Goal: Contribute content: Contribute content

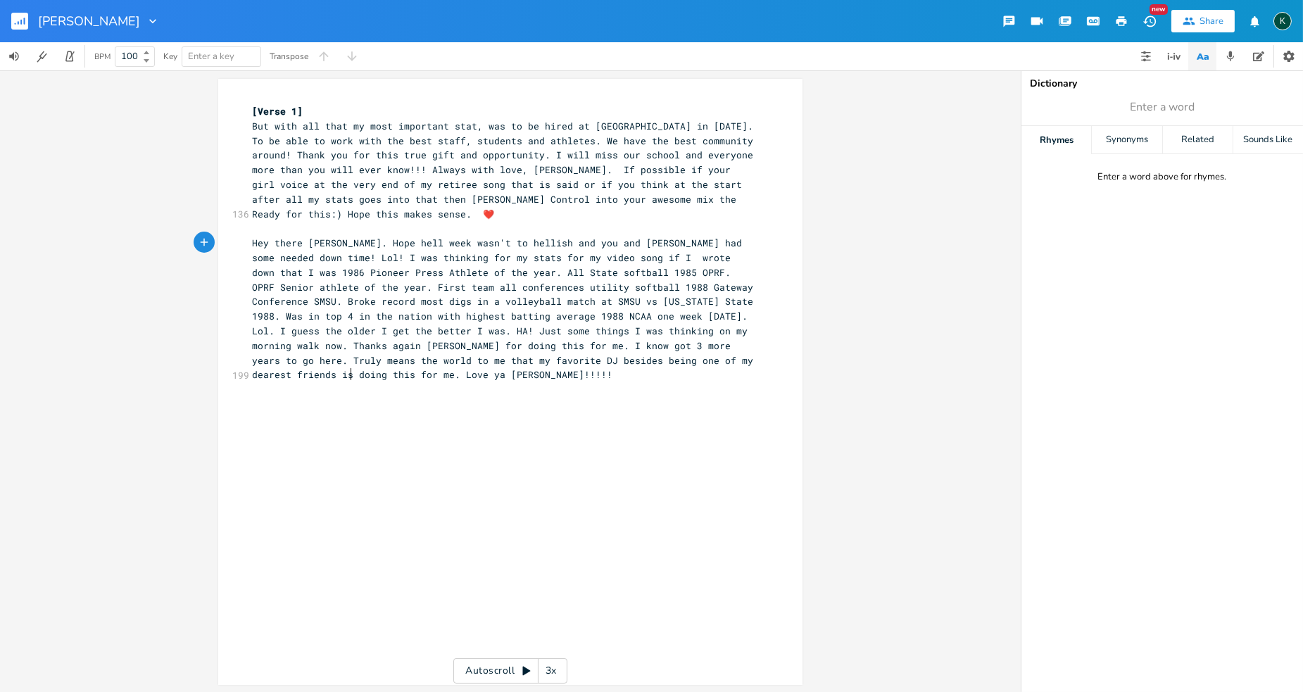
click at [364, 372] on pre "Hey there [PERSON_NAME]. Hope hell week wasn't to hellish and you and [PERSON_N…" at bounding box center [503, 309] width 508 height 146
type textarea "​"
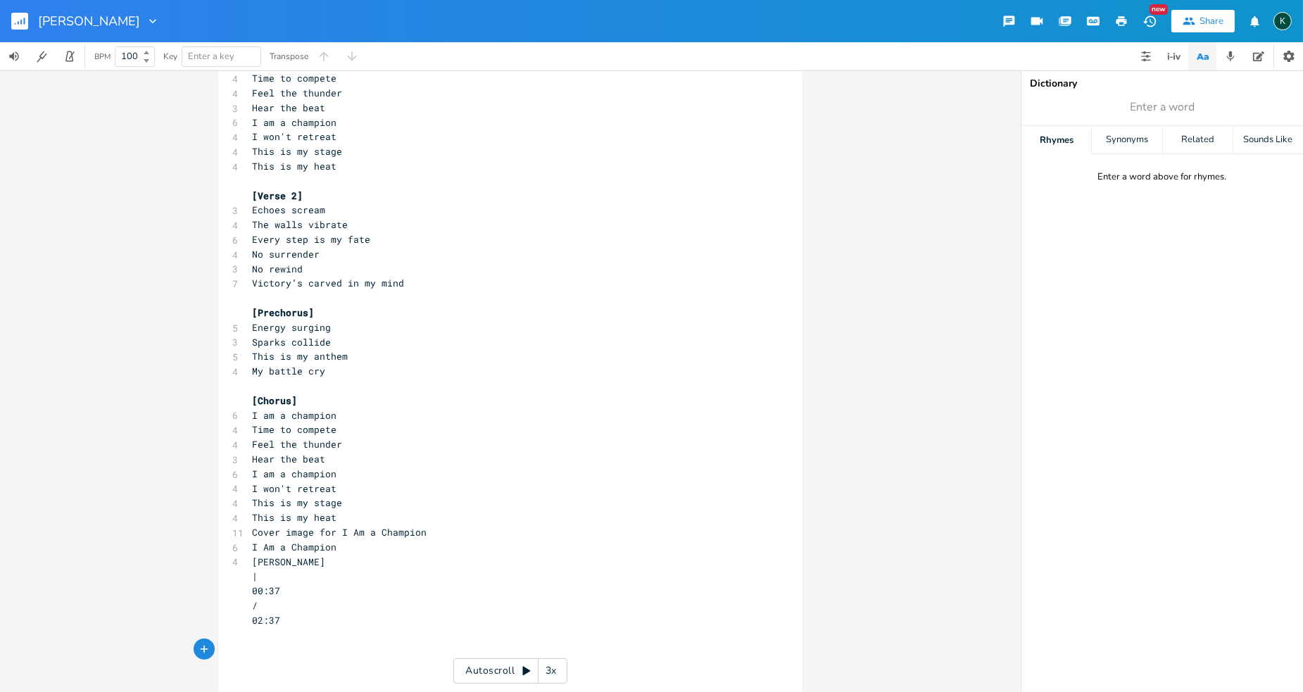
click at [10, 15] on div "[PERSON_NAME]" at bounding box center [80, 21] width 160 height 42
click at [15, 20] on rect "button" at bounding box center [19, 21] width 17 height 17
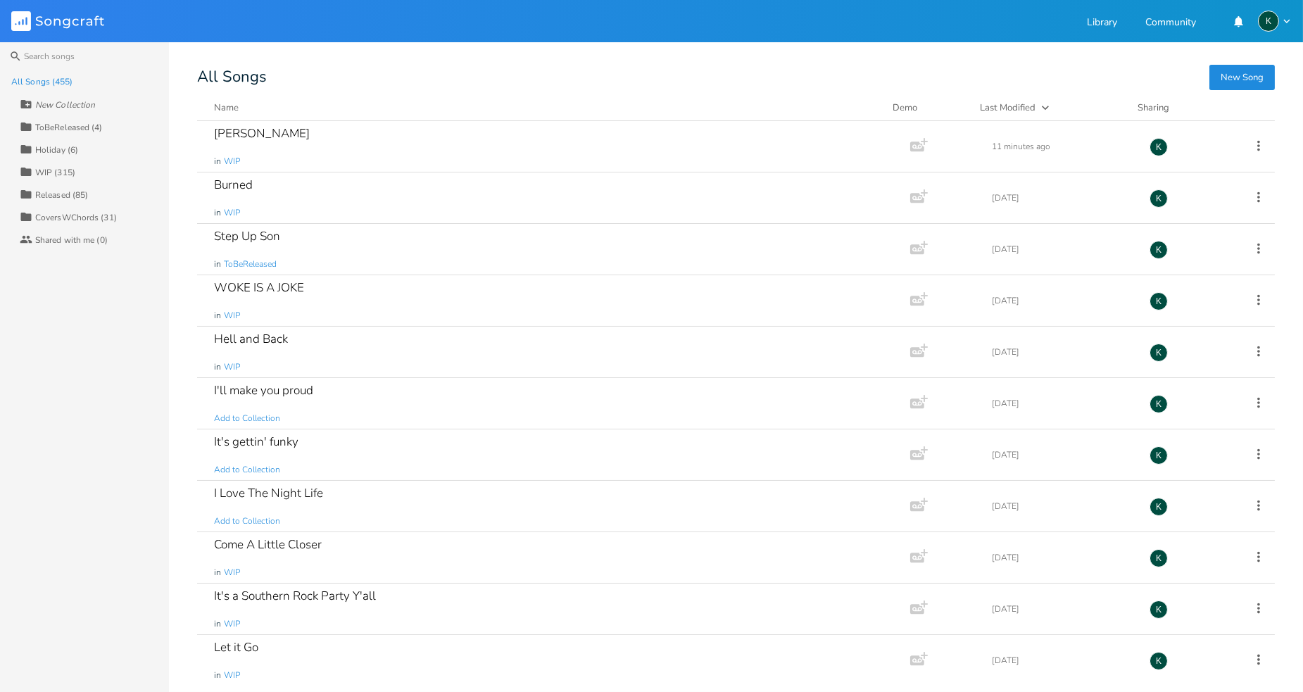
scroll to position [298, 0]
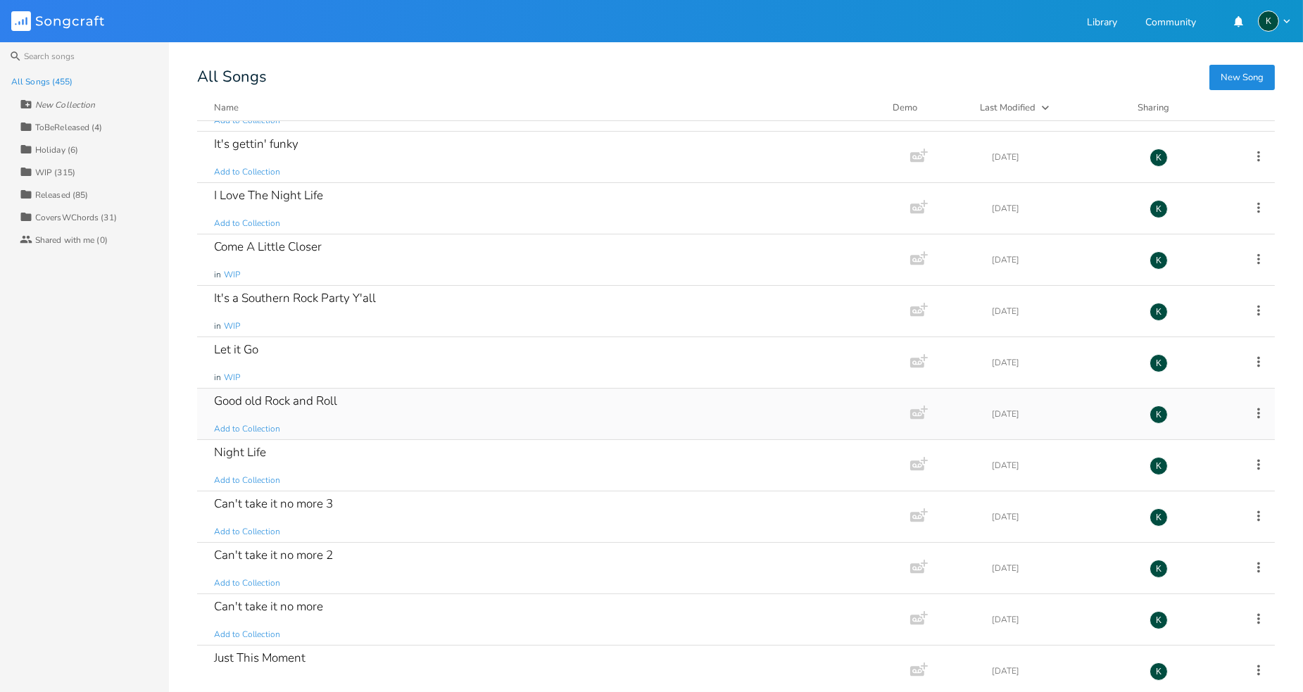
click at [306, 402] on div "Good old Rock and Roll" at bounding box center [275, 401] width 123 height 12
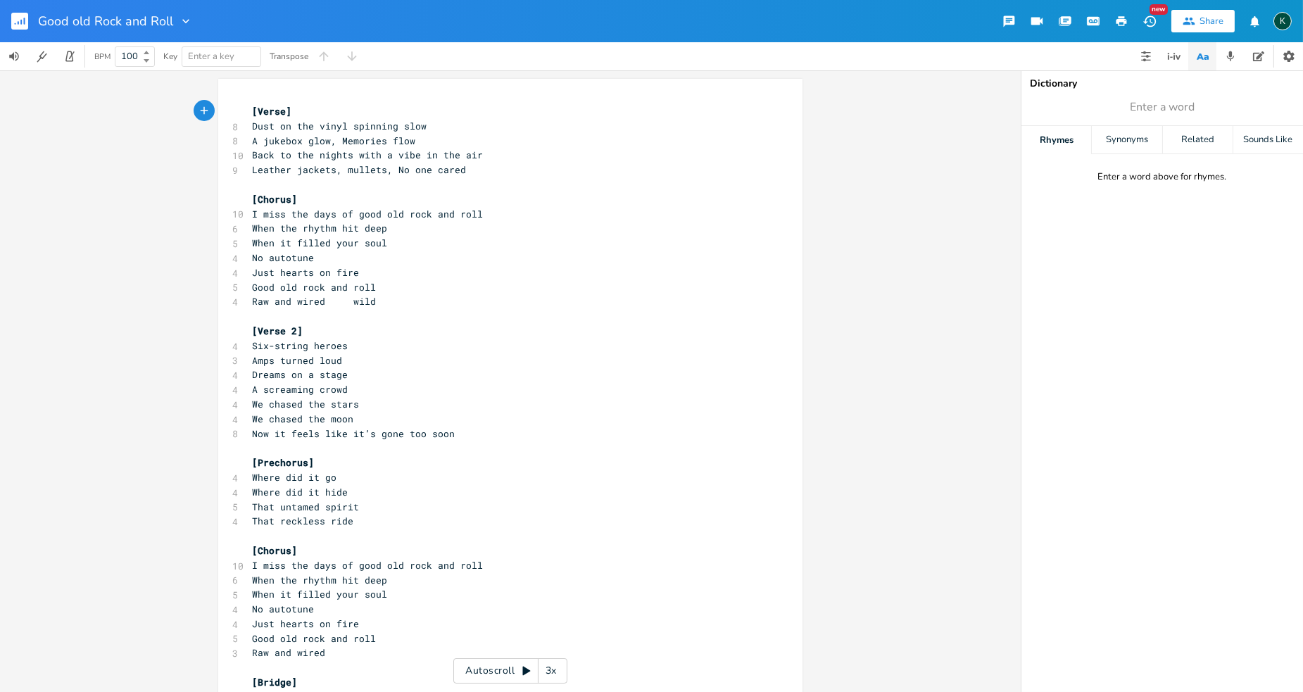
click at [252, 107] on span "[Verse]" at bounding box center [271, 111] width 39 height 13
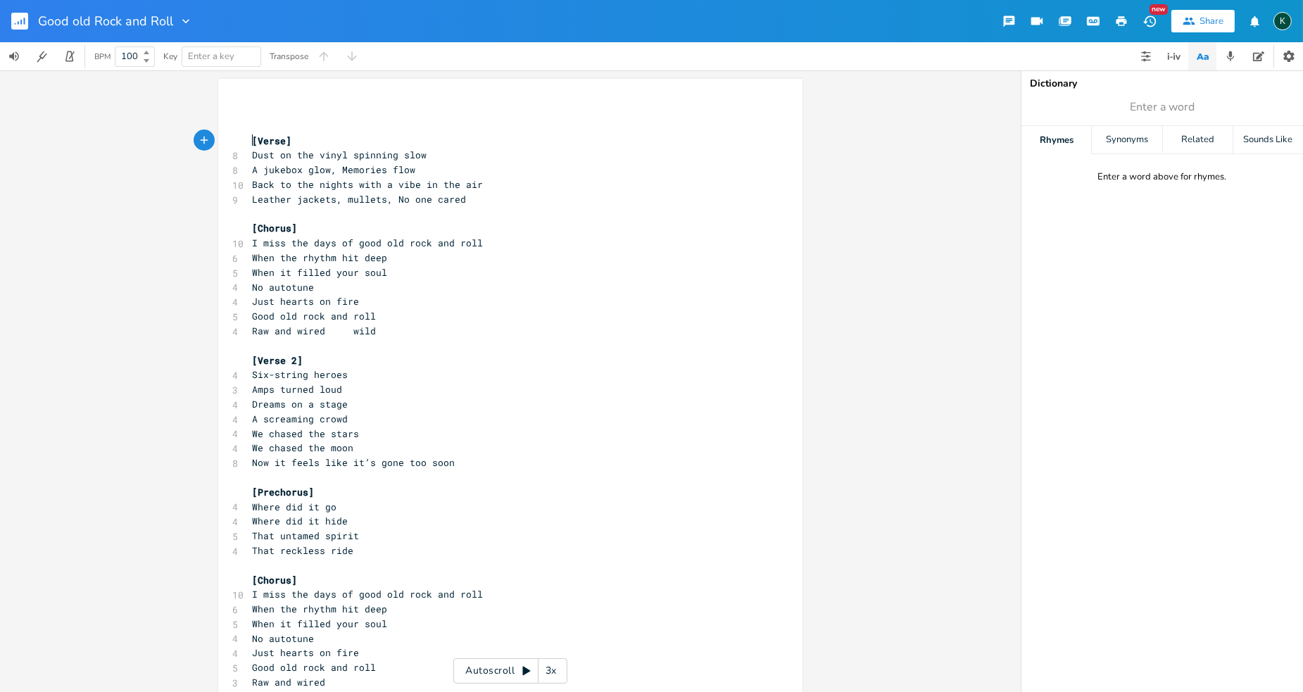
click at [249, 110] on pre "​" at bounding box center [503, 111] width 508 height 15
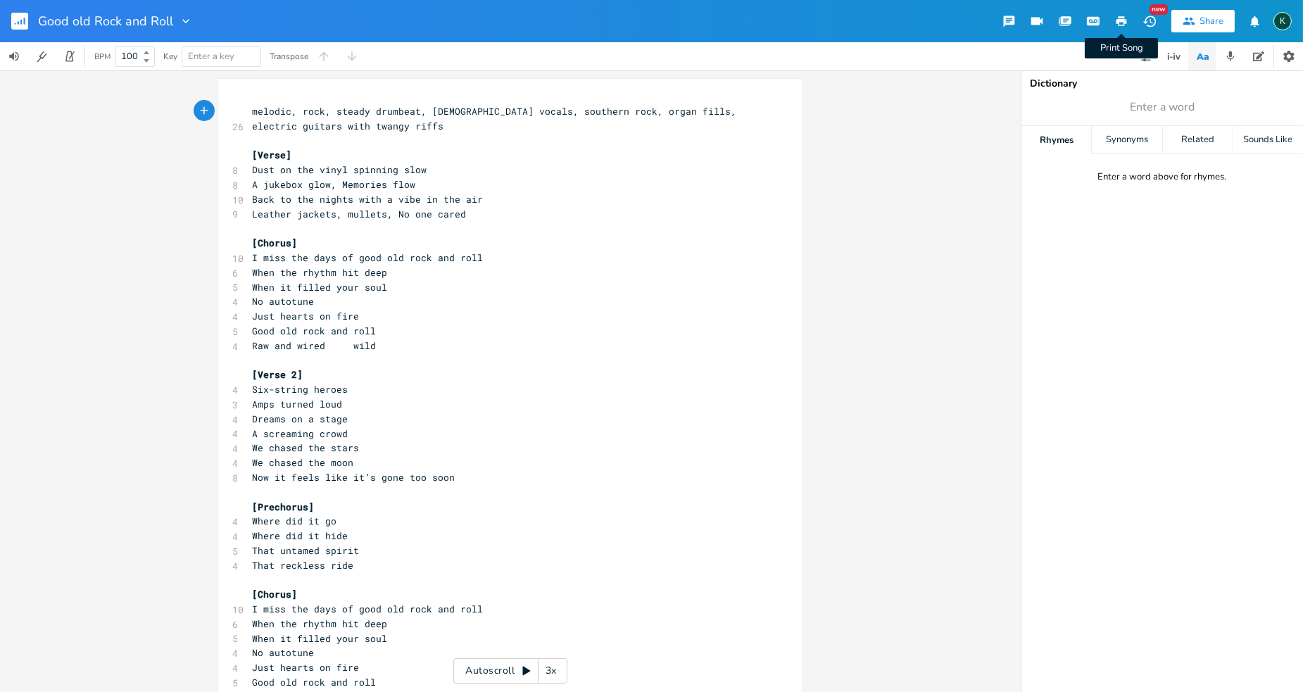
click at [1120, 17] on icon "button" at bounding box center [1122, 21] width 11 height 10
click at [18, 13] on icon "button" at bounding box center [19, 21] width 17 height 17
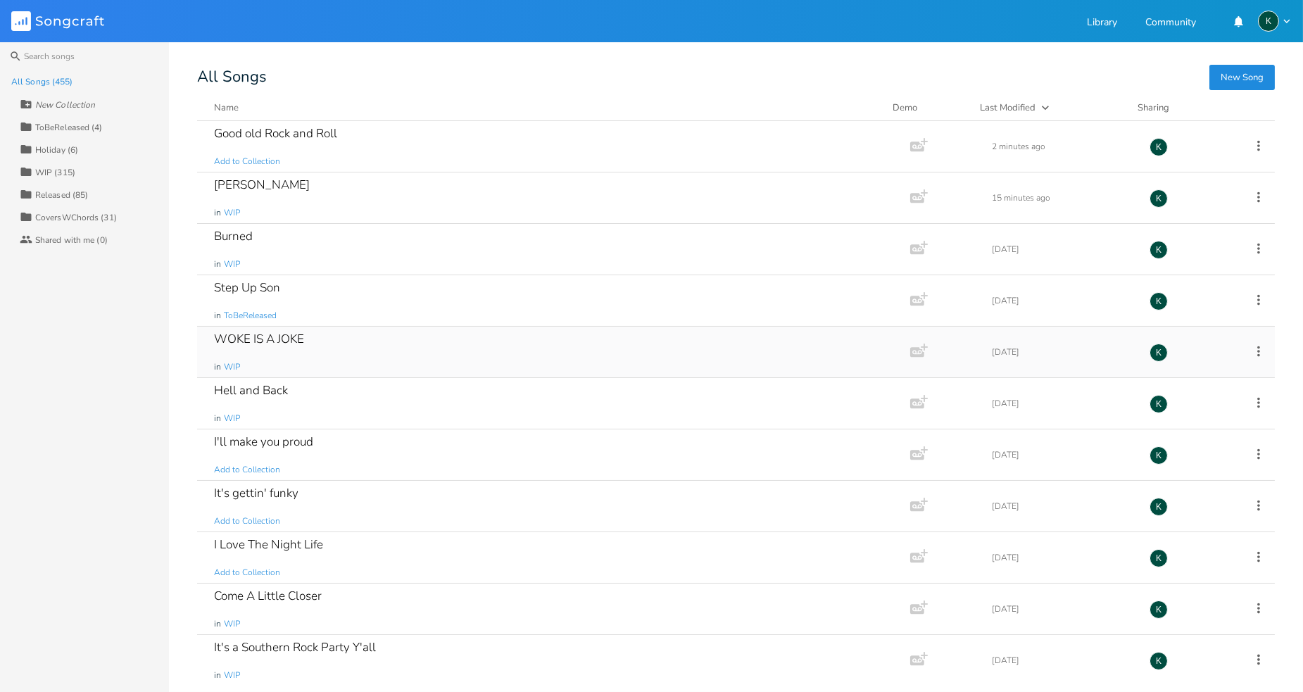
click at [231, 341] on div "WOKE IS A JOKE" at bounding box center [259, 339] width 90 height 12
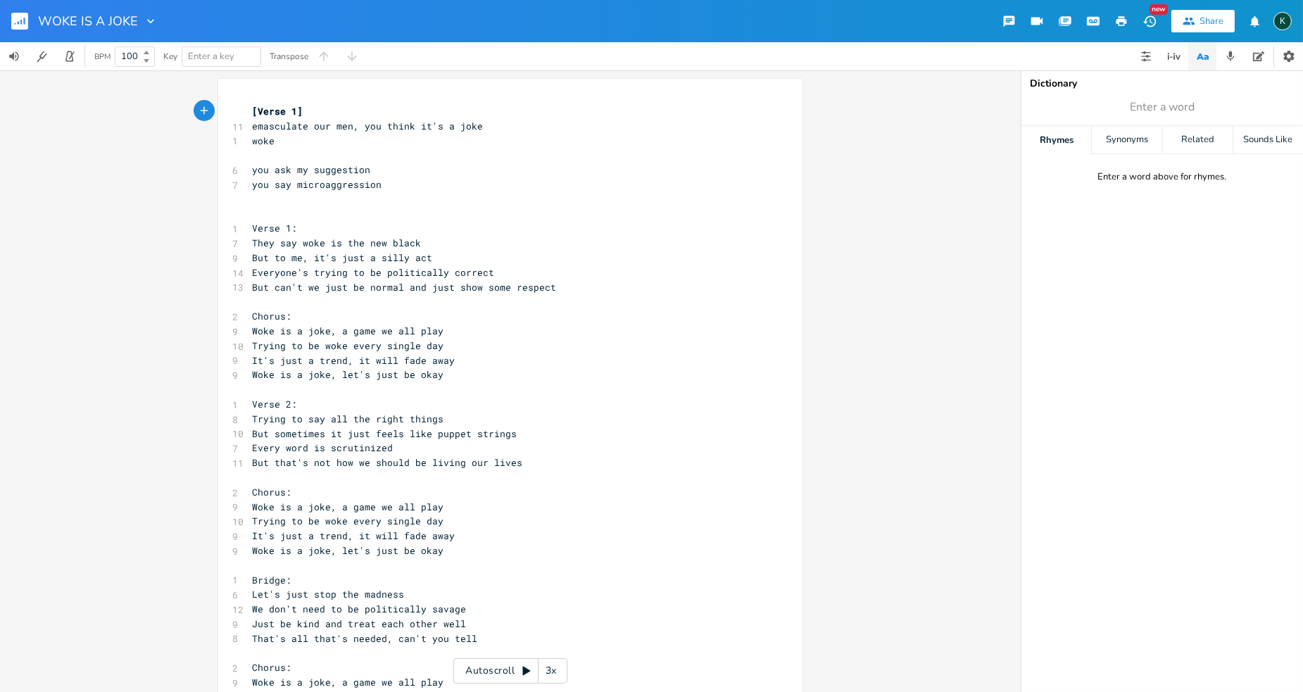
click at [23, 19] on rect "button" at bounding box center [19, 21] width 17 height 17
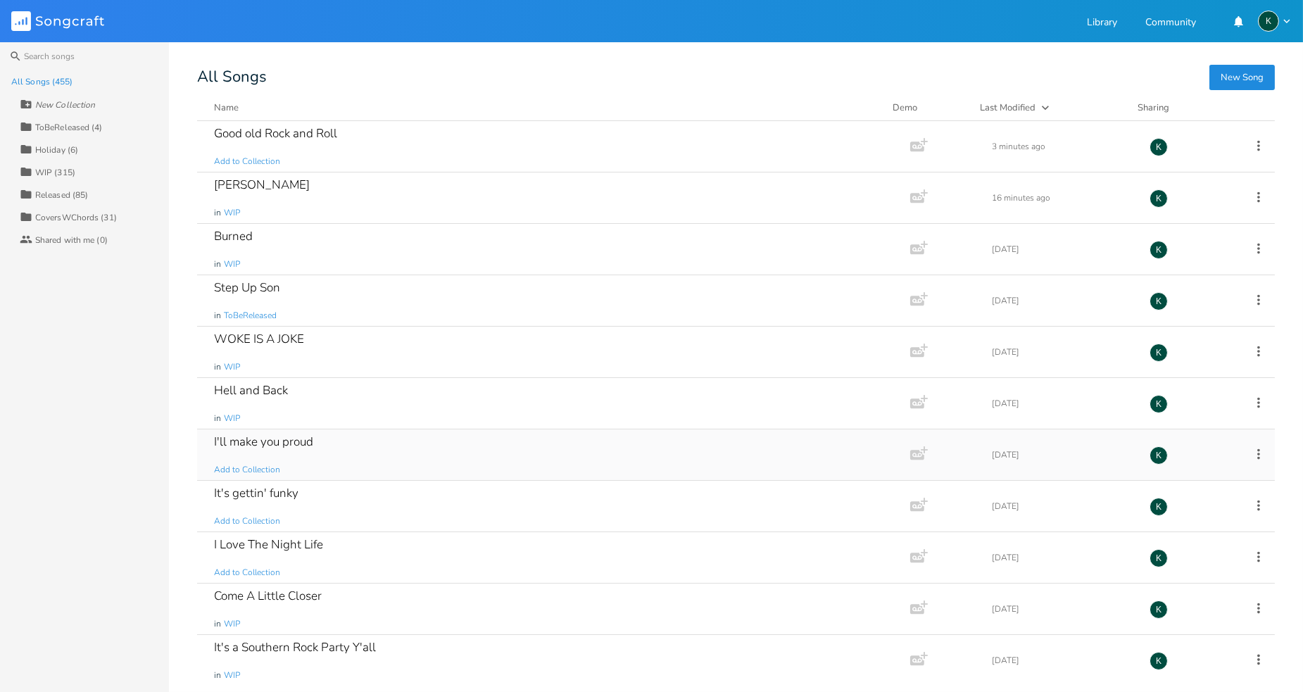
click at [272, 436] on div "I'll make you proud" at bounding box center [263, 442] width 99 height 12
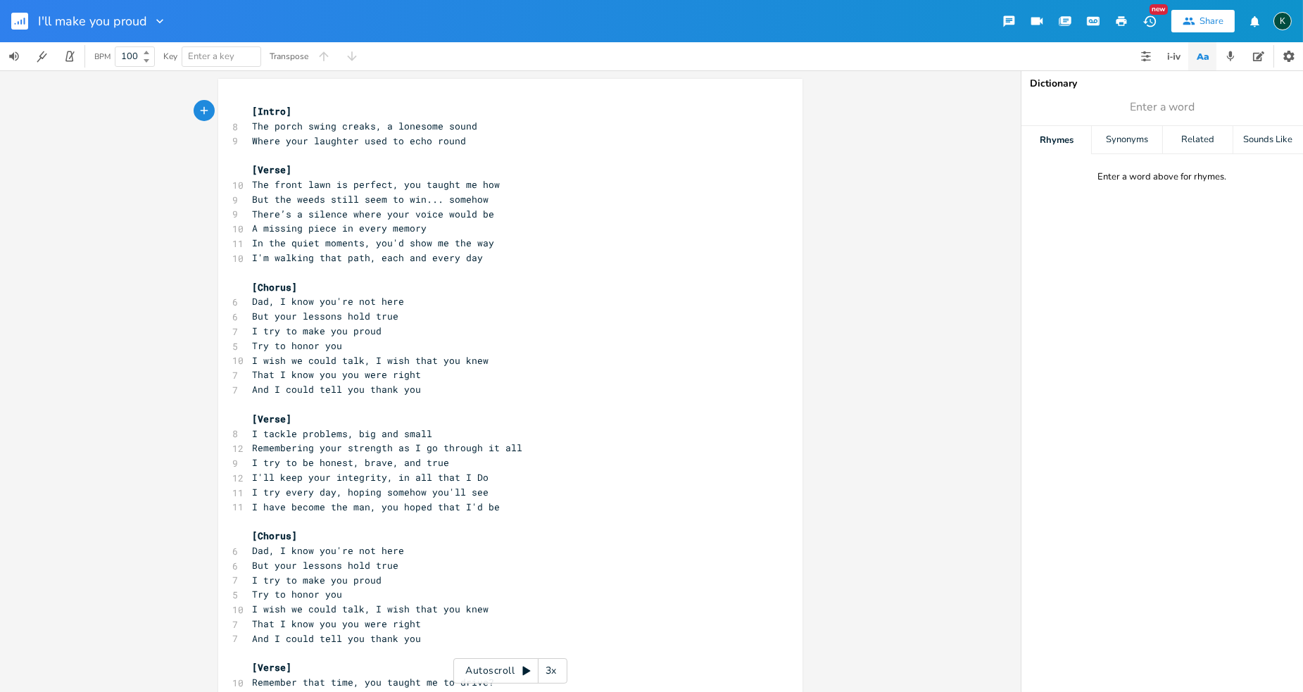
click at [156, 18] on icon "button" at bounding box center [160, 21] width 14 height 14
click at [173, 60] on span "Collection Collections" at bounding box center [179, 64] width 56 height 10
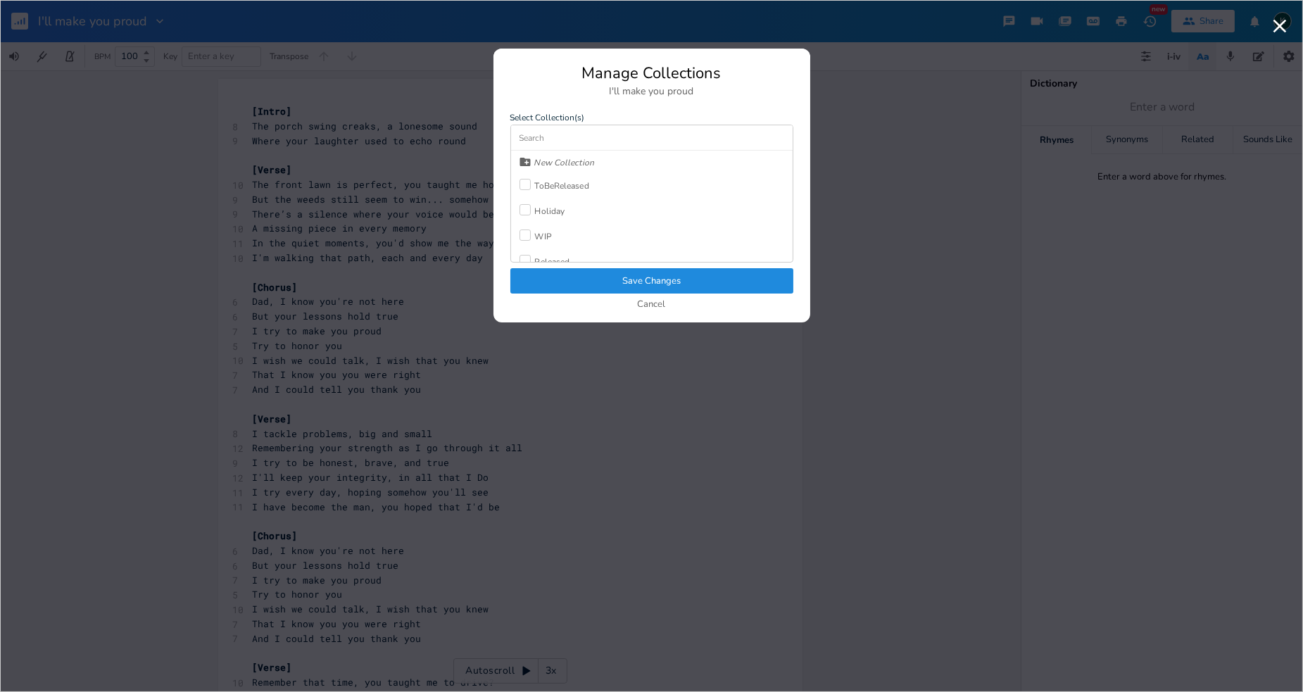
click at [536, 258] on div "Released" at bounding box center [552, 262] width 35 height 8
click at [559, 278] on button "Save Changes" at bounding box center [651, 280] width 283 height 25
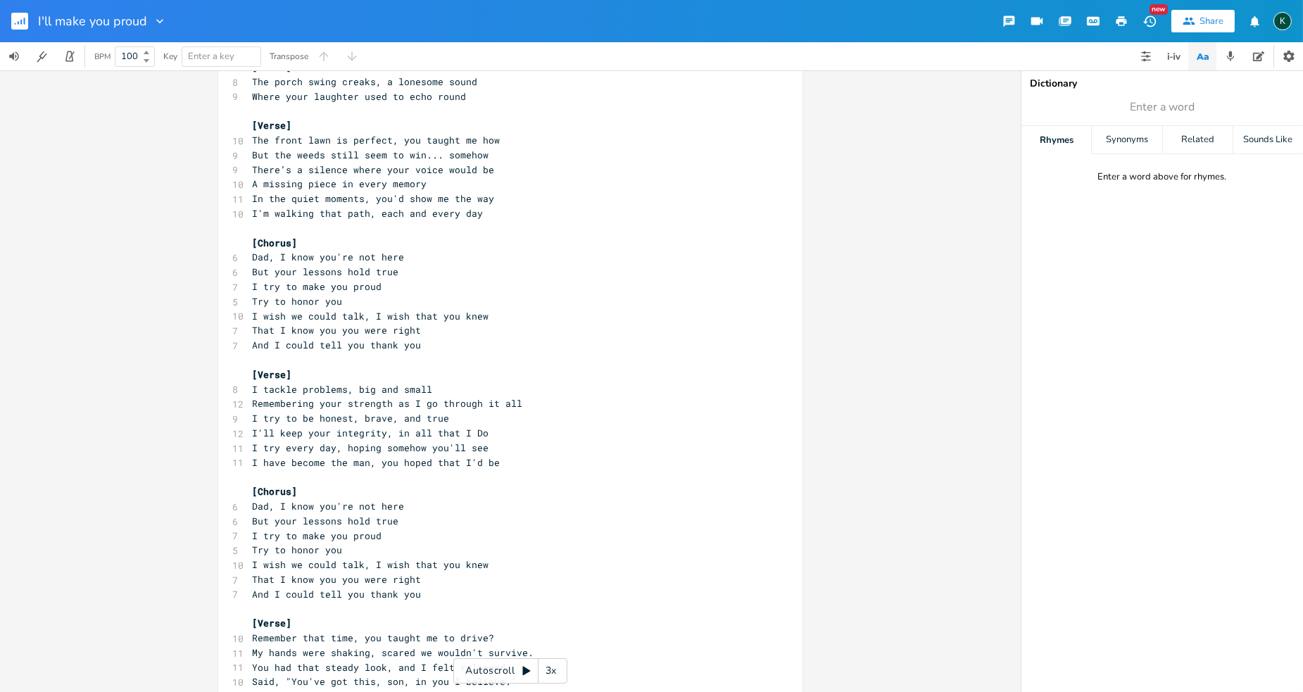
scroll to position [0, 0]
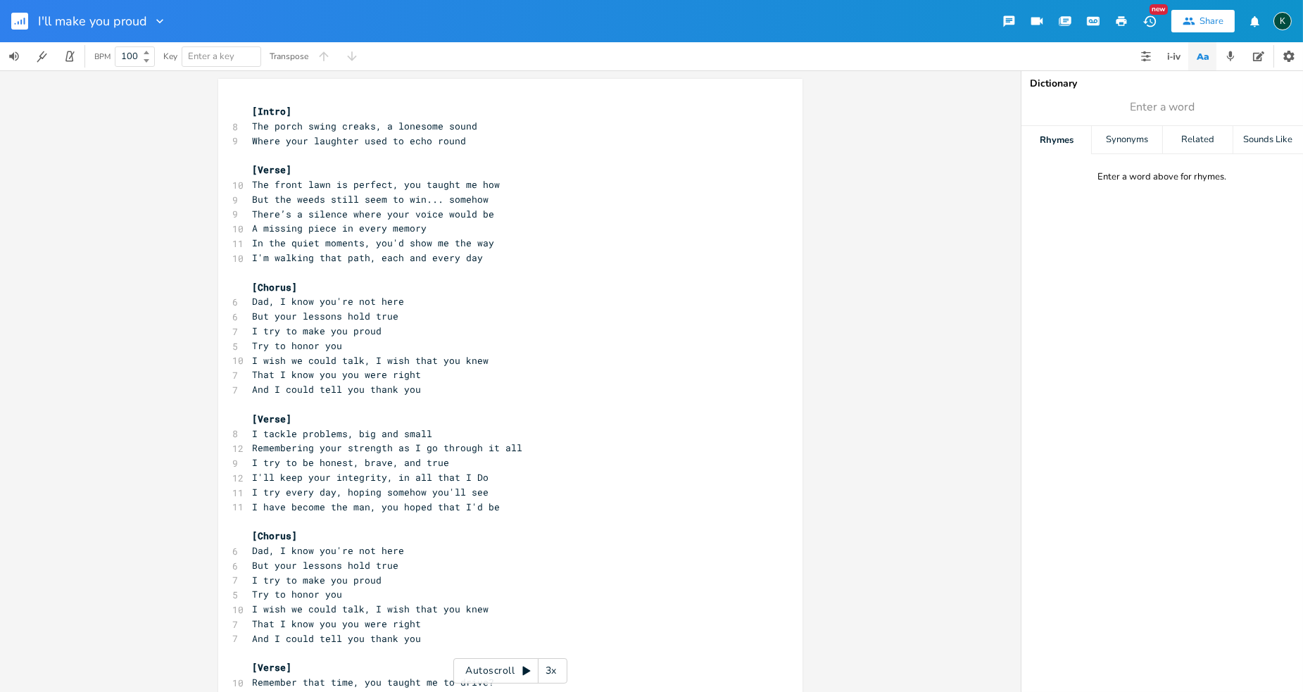
click at [156, 23] on icon "button" at bounding box center [160, 21] width 14 height 14
click at [160, 36] on icon "Edit" at bounding box center [156, 40] width 10 height 10
type input "Whose Son I Am"
click at [22, 18] on rect "button" at bounding box center [19, 21] width 17 height 17
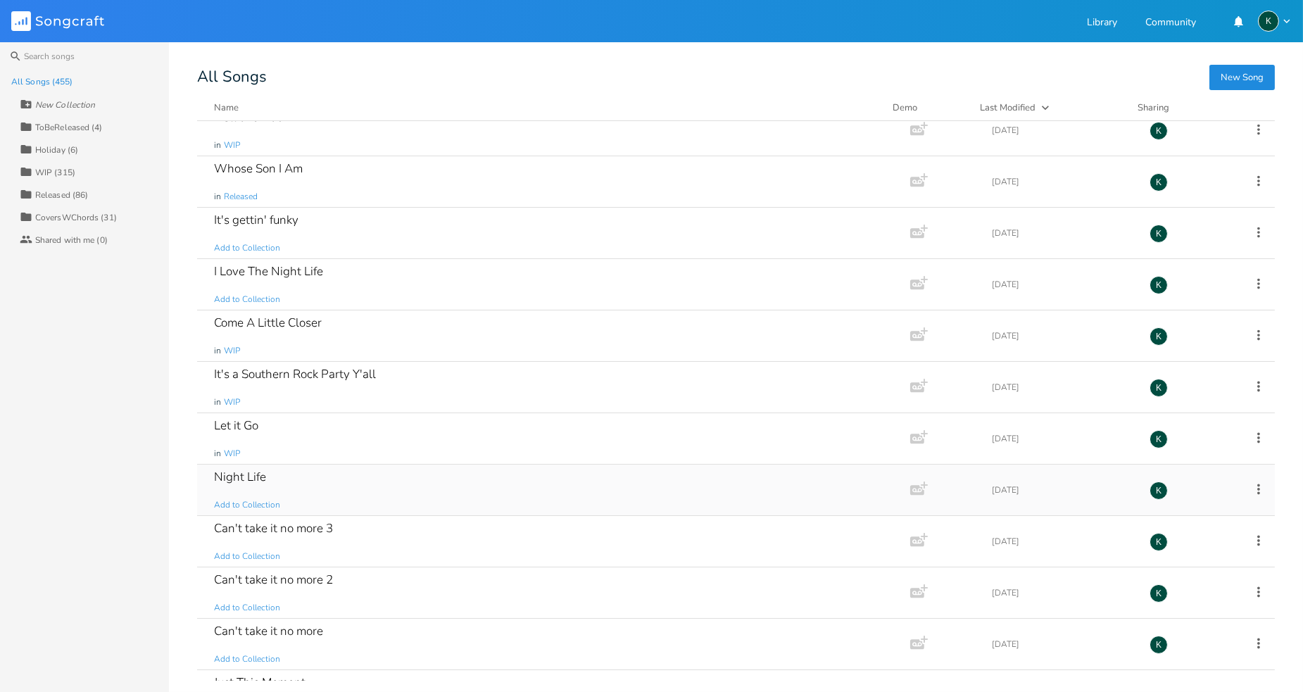
scroll to position [313, 0]
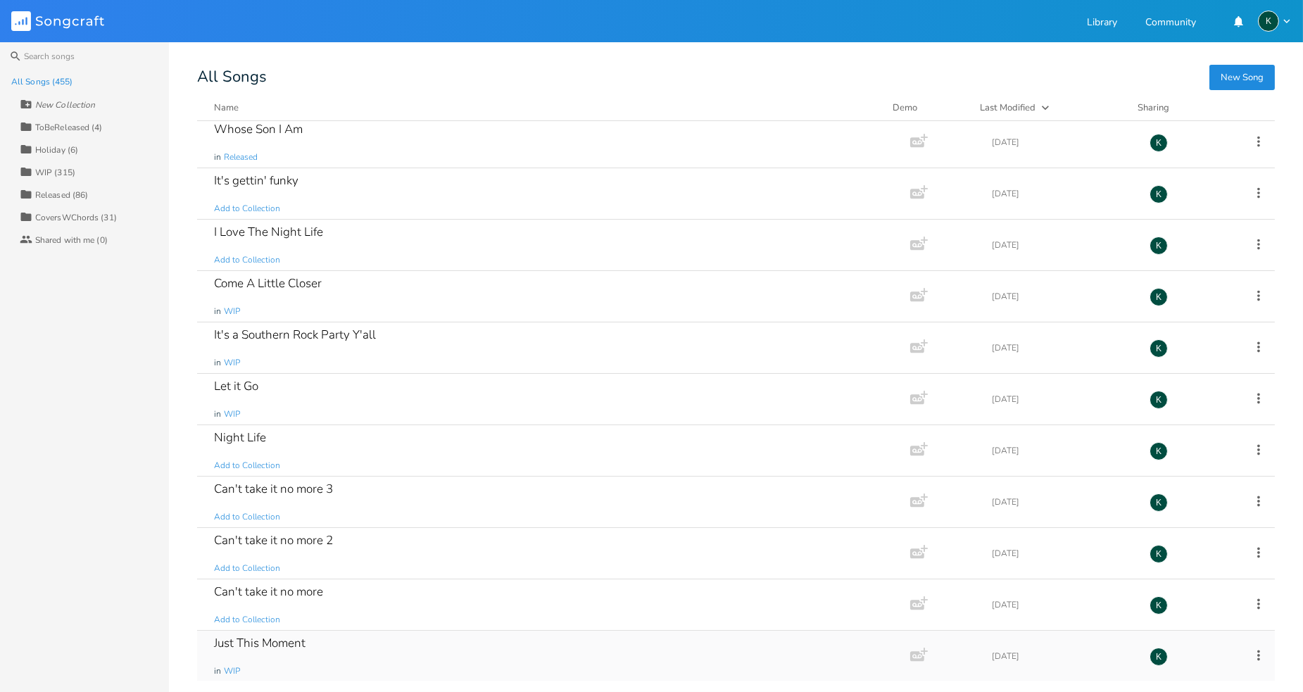
click at [289, 645] on div "Just This Moment" at bounding box center [260, 643] width 92 height 12
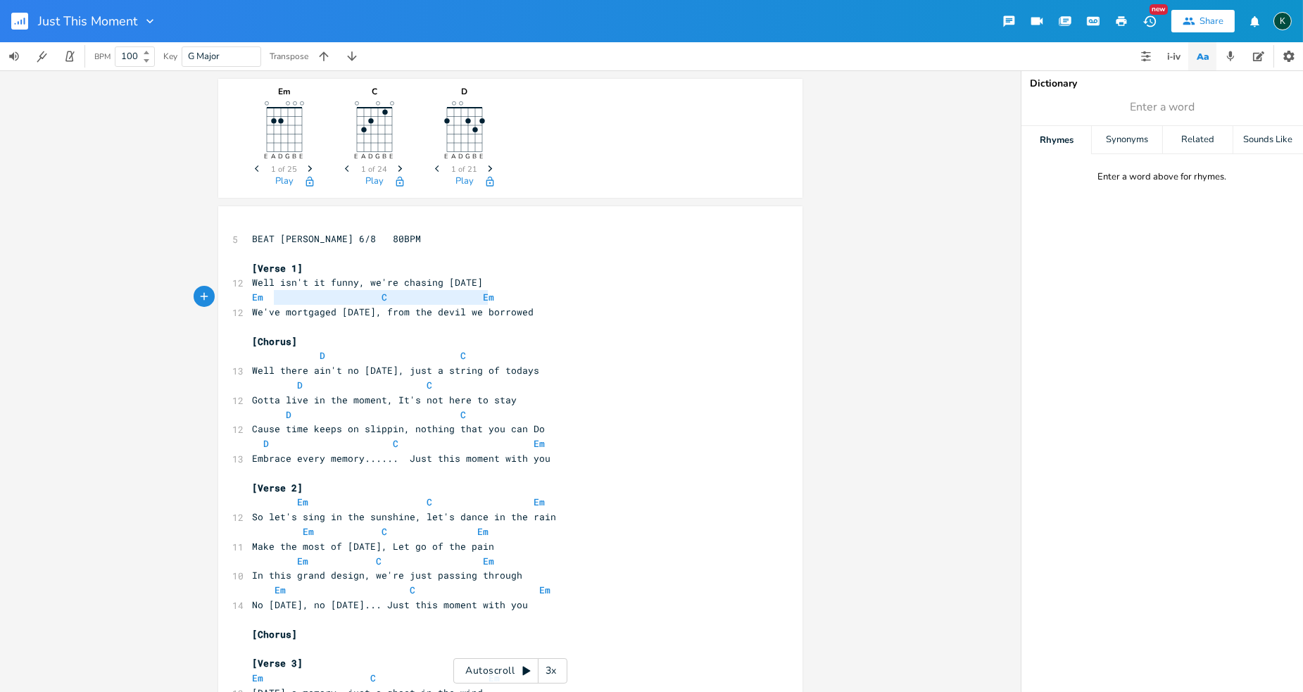
type textarea "Em C Em"
drag, startPoint x: 494, startPoint y: 296, endPoint x: 249, endPoint y: 290, distance: 245.8
click at [249, 290] on pre "Em C Em" at bounding box center [503, 297] width 508 height 15
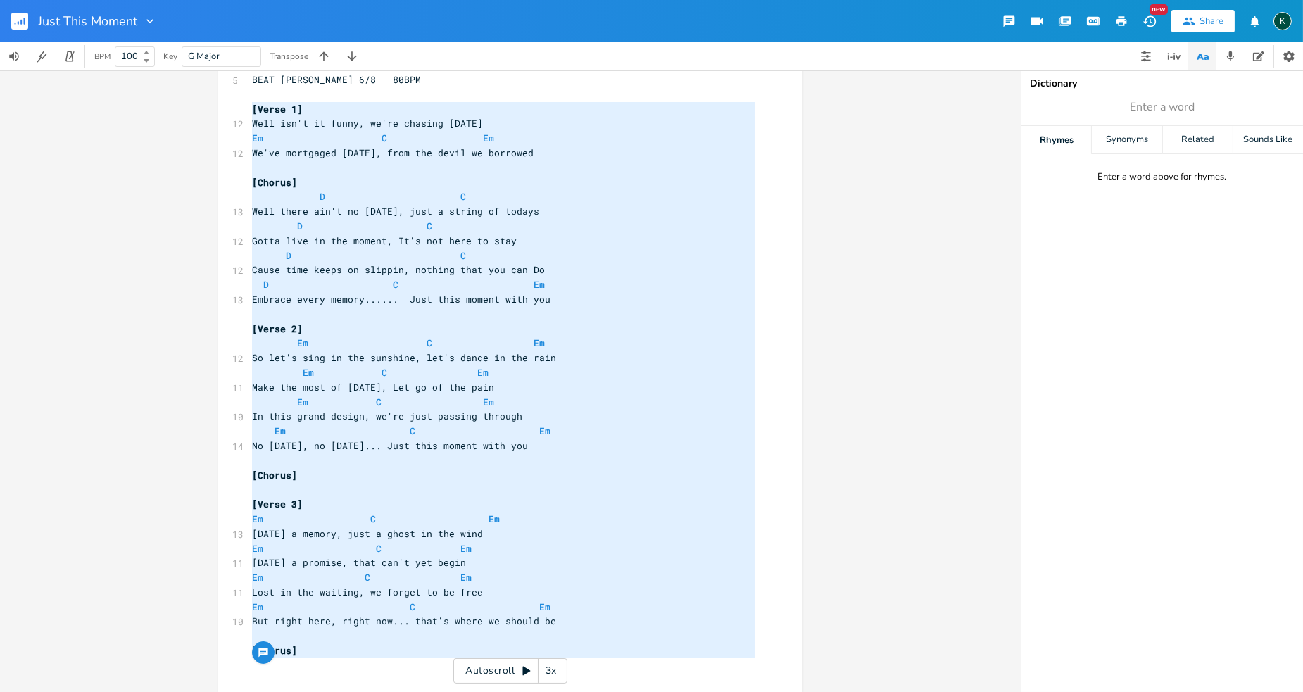
drag, startPoint x: 249, startPoint y: 266, endPoint x: 503, endPoint y: 680, distance: 485.4
click at [503, 680] on div "Em E A D G B E Previous 1 of 25 Next Play C E A D G B E Previous 1 of 24 Next P…" at bounding box center [510, 381] width 1021 height 622
type textarea "[Verse 1] Well isn't it funny, we're chasing [DATE] Em C Em We've mortgaged [DA…"
click at [25, 19] on rect "button" at bounding box center [19, 21] width 17 height 17
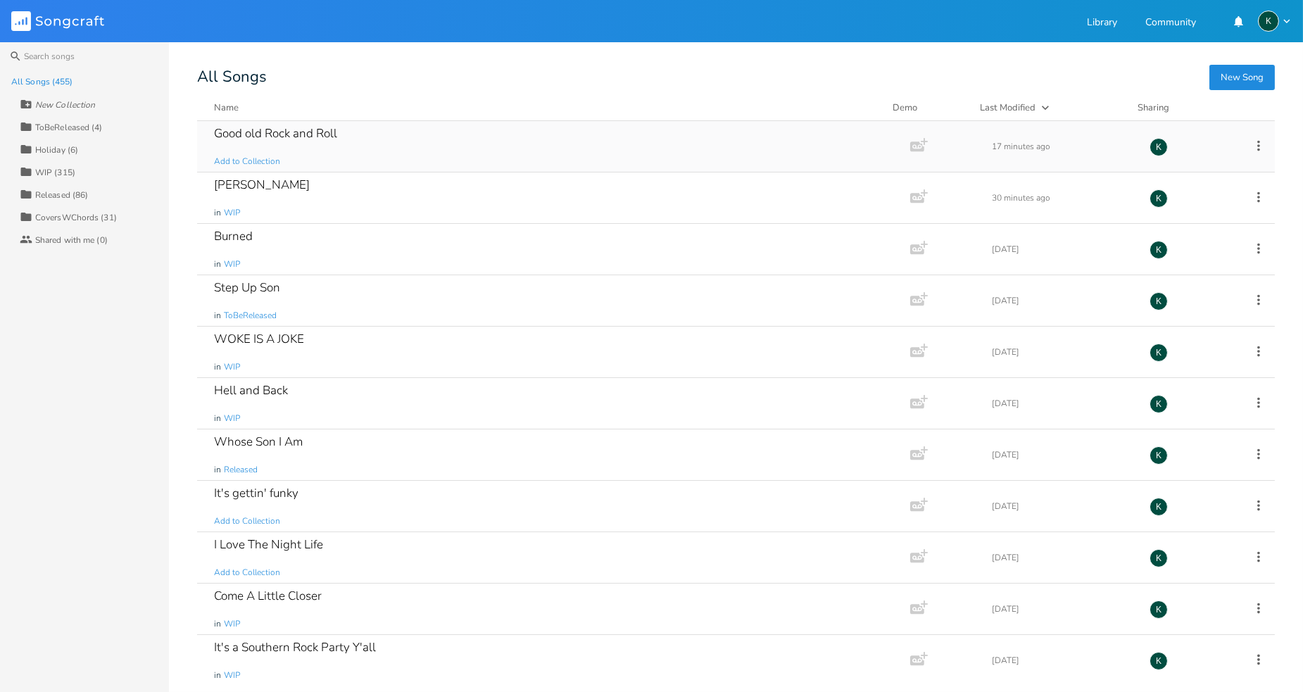
click at [248, 134] on div "Good old Rock and Roll" at bounding box center [275, 133] width 123 height 12
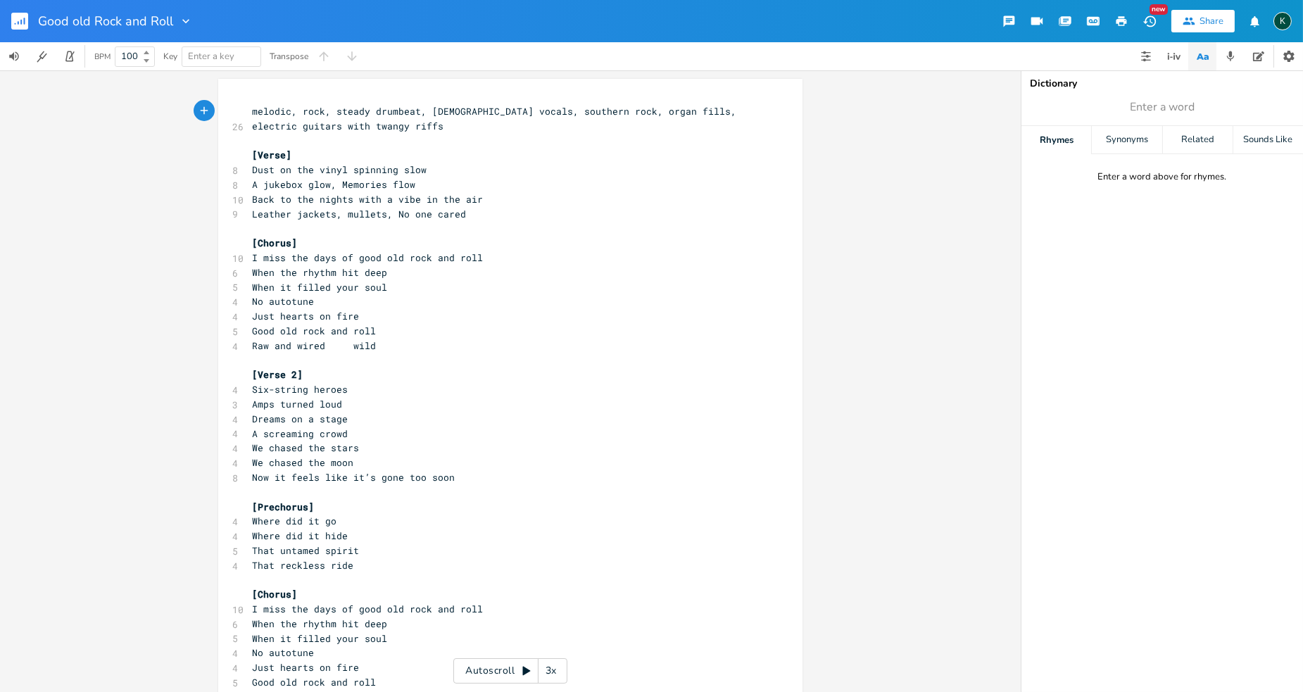
click at [28, 22] on button "button" at bounding box center [25, 21] width 28 height 34
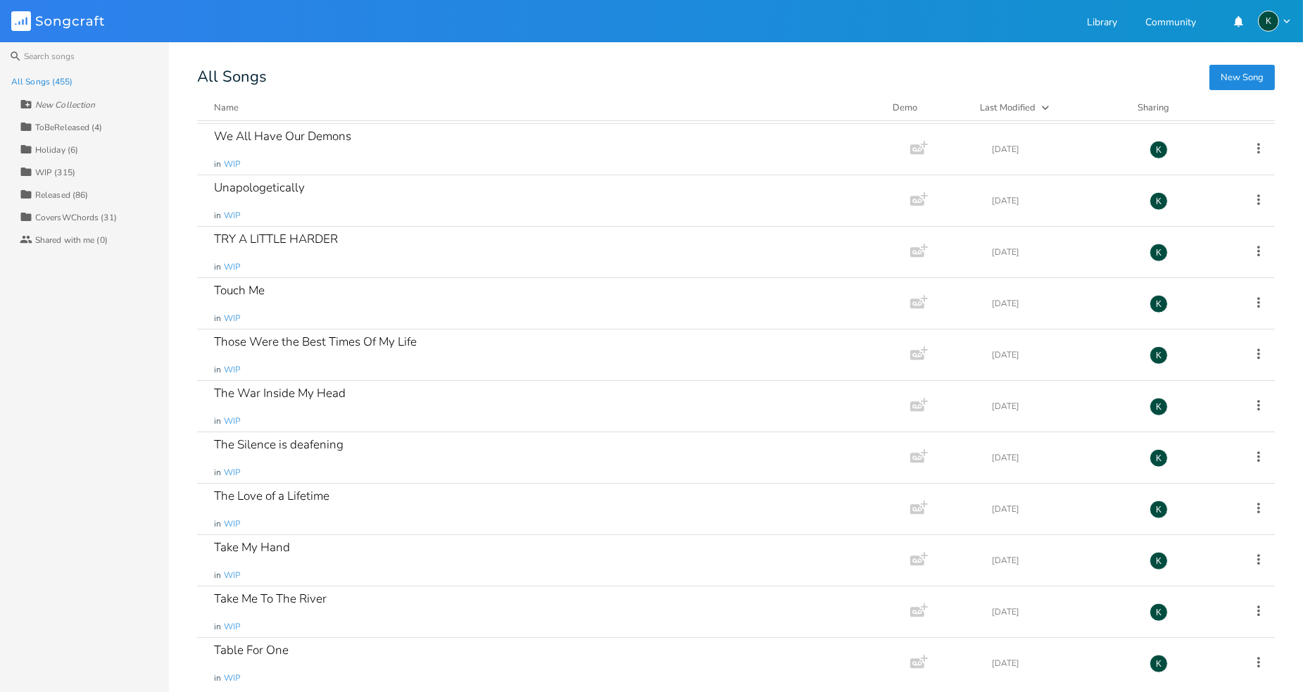
scroll to position [15647, 0]
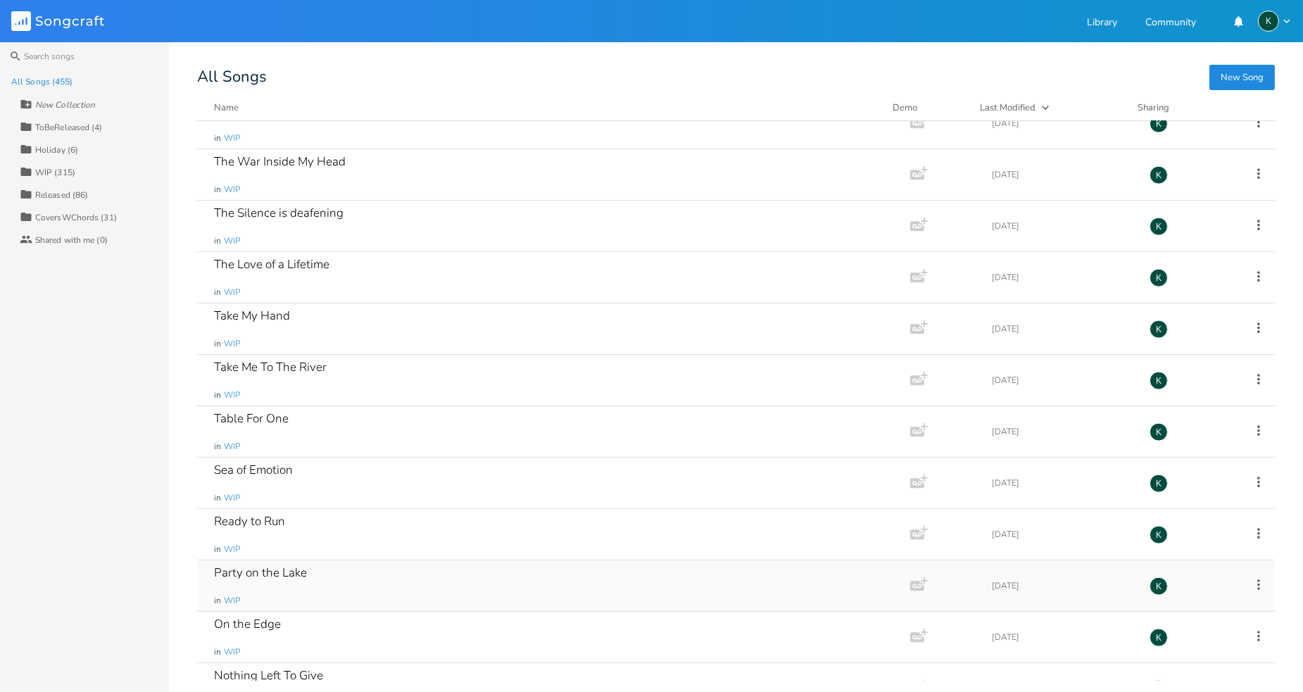
click at [286, 579] on div "Party on the Lake" at bounding box center [260, 573] width 93 height 12
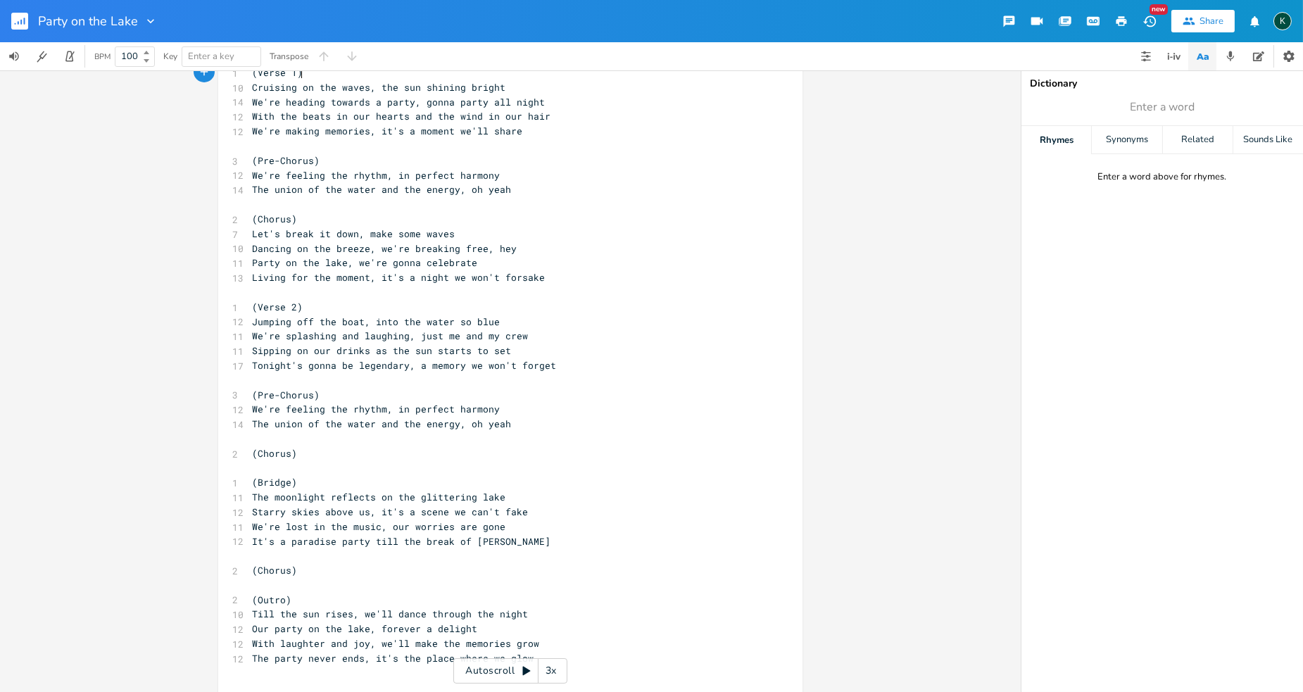
scroll to position [55, 0]
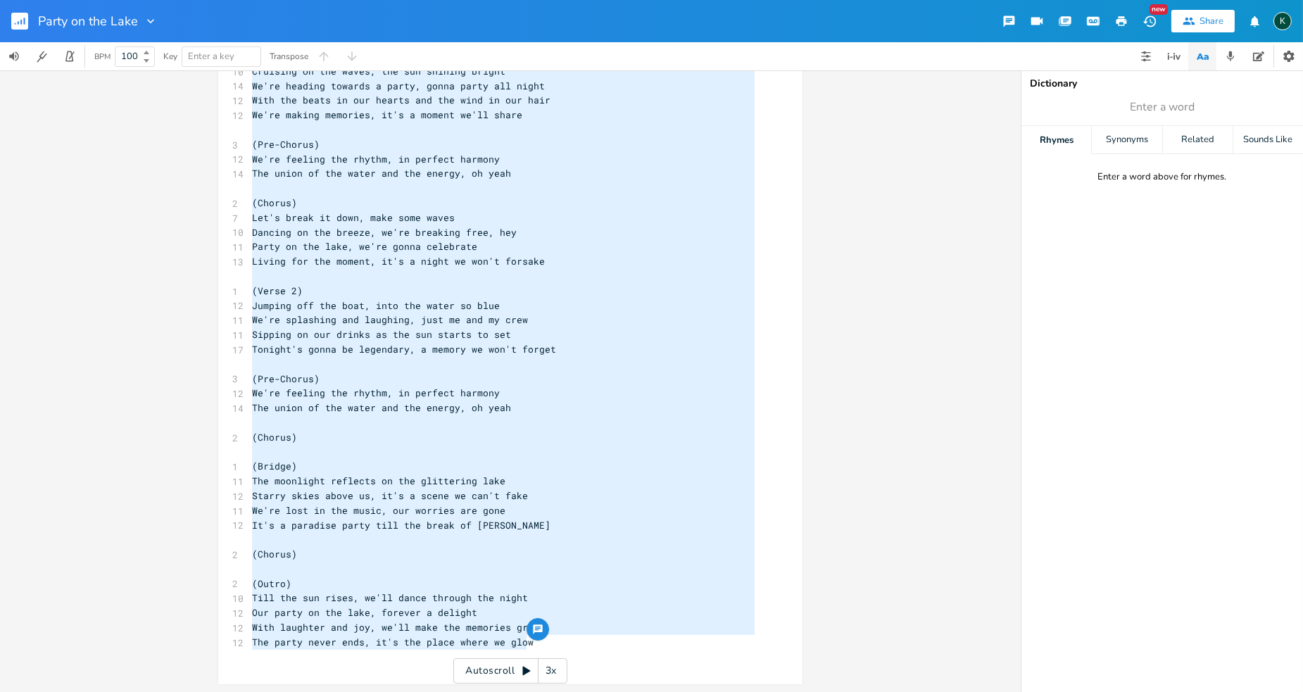
drag, startPoint x: 527, startPoint y: 641, endPoint x: 239, endPoint y: 50, distance: 657.4
click at [239, 50] on div "Party on the Lake New Share K BPM 100 Key Enter a key Transpose x 1 (Verse 1) 1…" at bounding box center [651, 346] width 1303 height 692
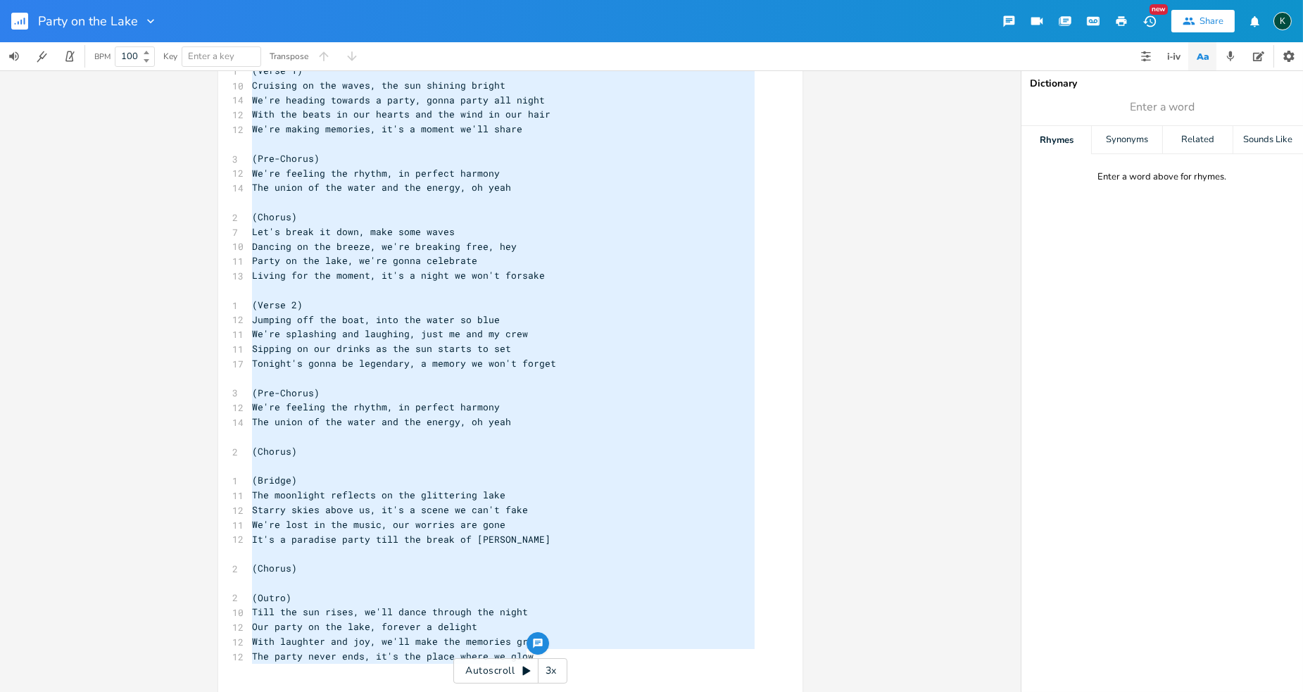
scroll to position [0, 0]
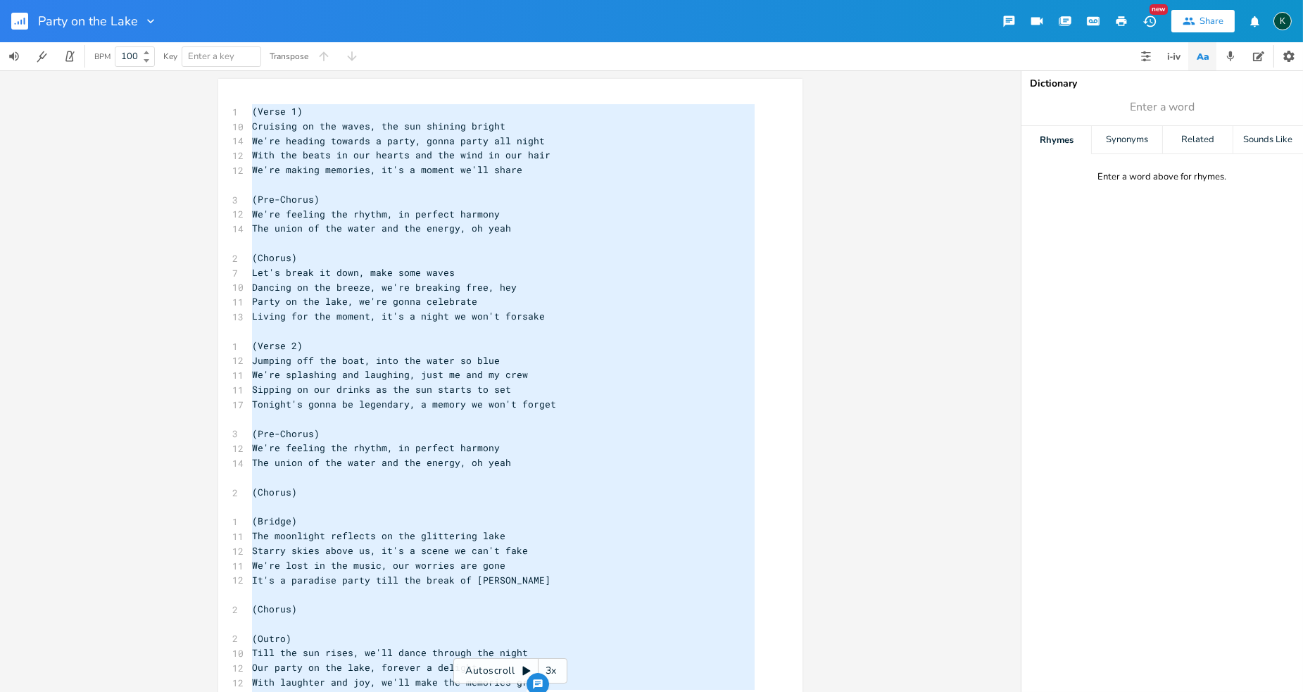
type textarea "(Verse 1) Cruising on the waves, the sun shining bright We're heading towards a…"
click at [1115, 21] on icon "button" at bounding box center [1121, 21] width 13 height 13
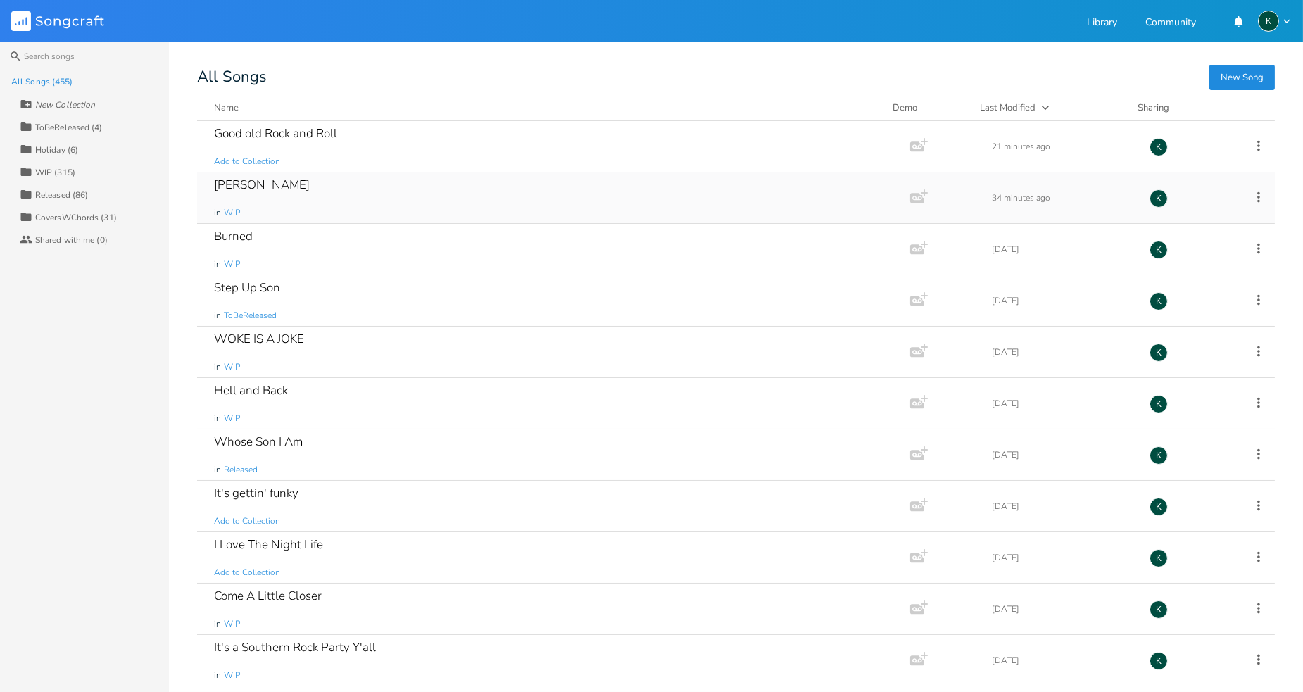
click at [495, 188] on div "[PERSON_NAME] in WIP" at bounding box center [551, 197] width 674 height 51
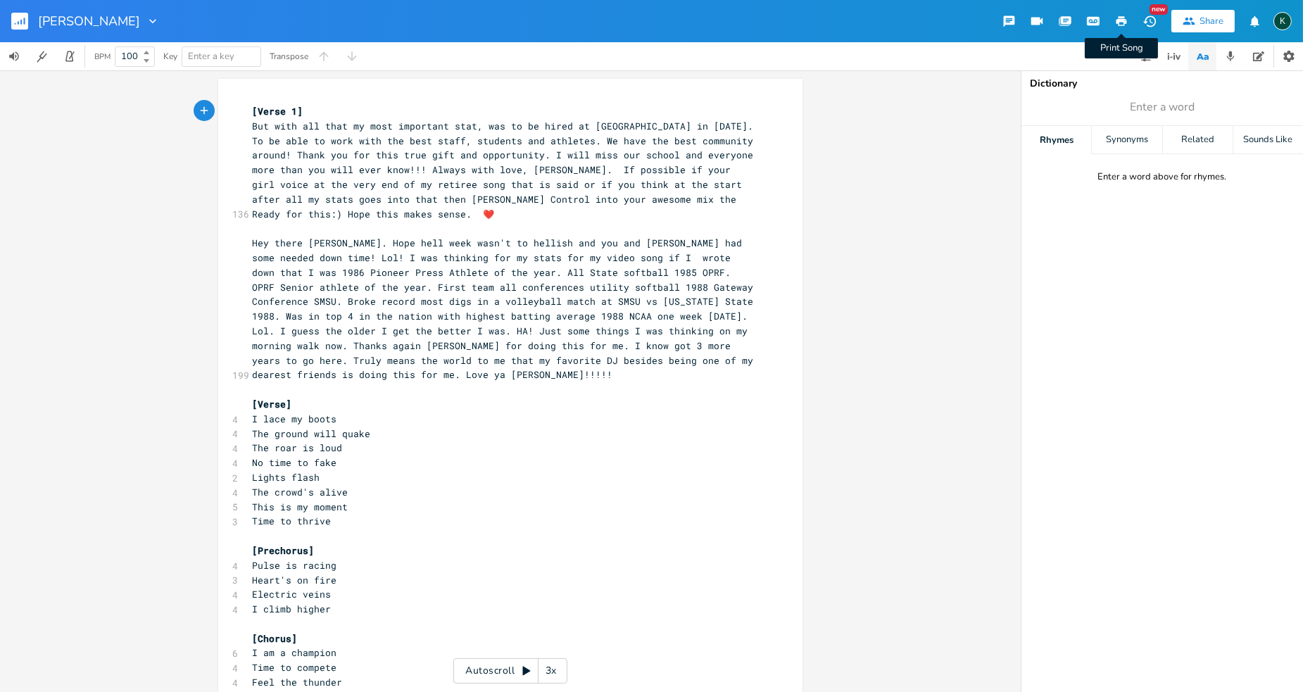
click at [1121, 17] on icon "button" at bounding box center [1122, 21] width 11 height 10
click at [616, 350] on span "Hey there [PERSON_NAME]. Hope hell week wasn't to hellish and you and [PERSON_N…" at bounding box center [505, 309] width 507 height 144
click at [305, 210] on pre "But with all that my most important stat, was to be hired at [GEOGRAPHIC_DATA] …" at bounding box center [503, 170] width 508 height 103
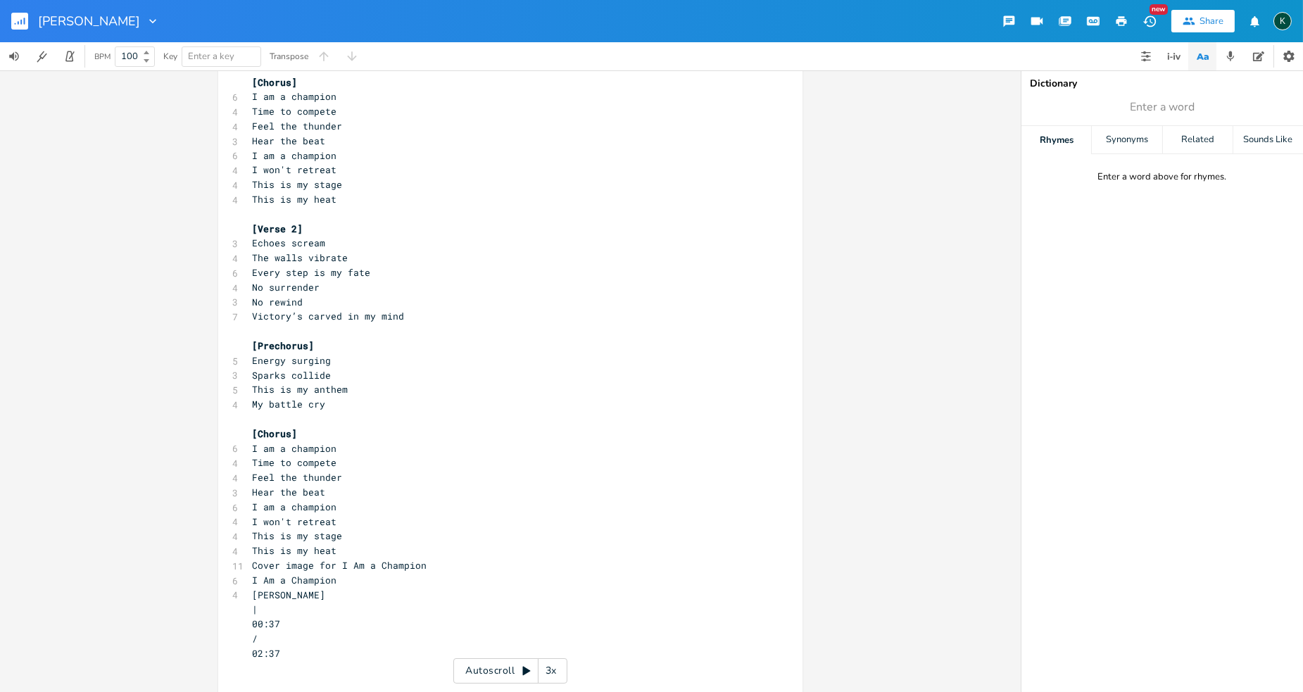
scroll to position [611, 0]
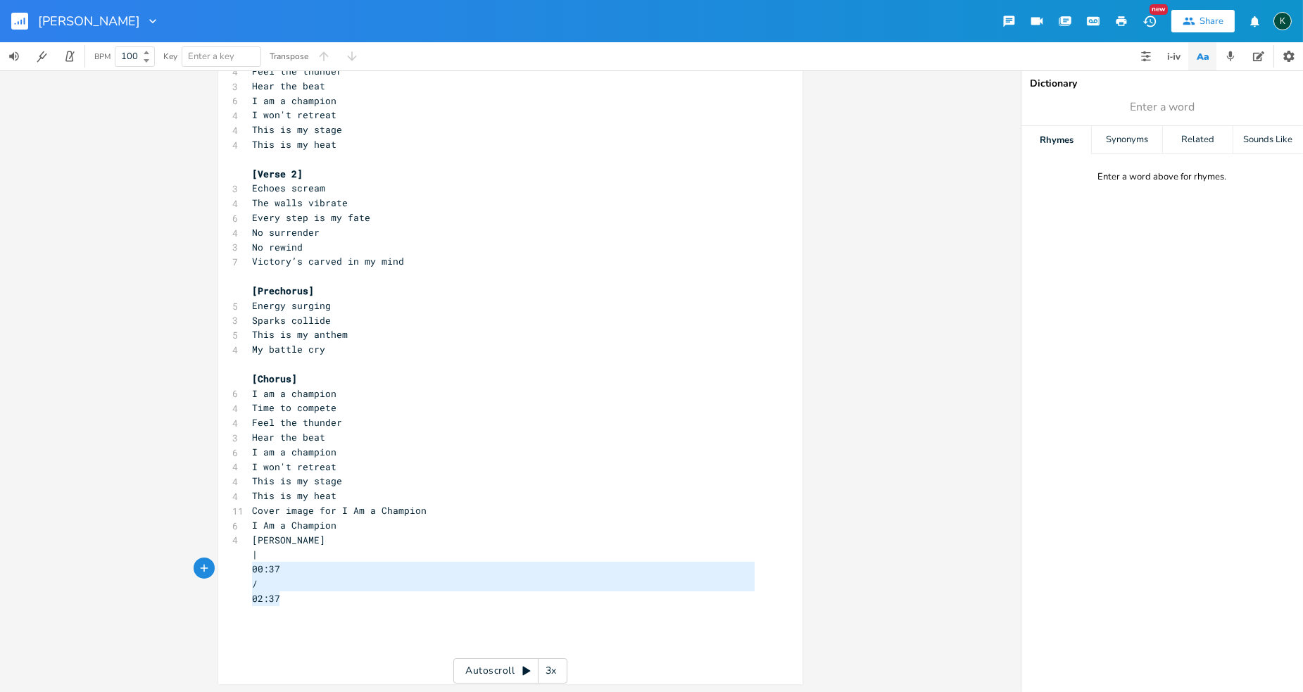
type textarea "| 00:37 / 02:37"
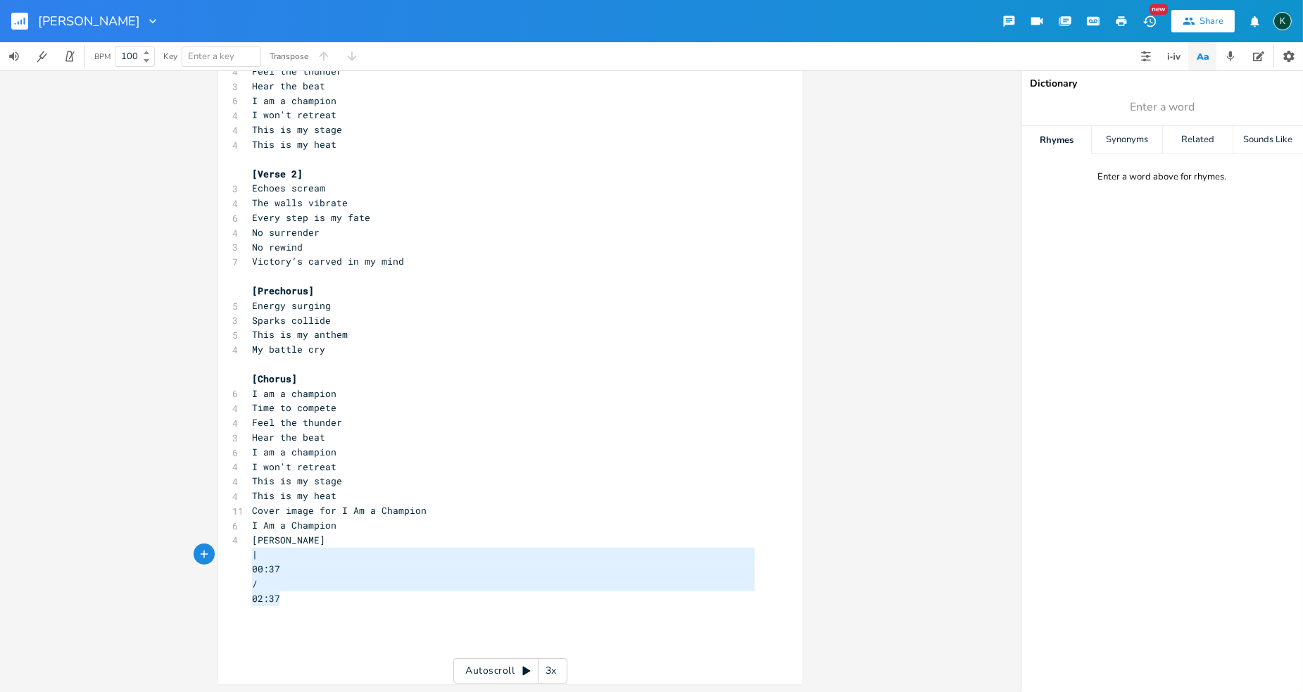
drag, startPoint x: 291, startPoint y: 599, endPoint x: 219, endPoint y: 549, distance: 88.1
click at [219, 549] on div "| 00:37 / 02:37 x [Verse 1] 136 But with all that my most important stat, was t…" at bounding box center [510, 76] width 584 height 1217
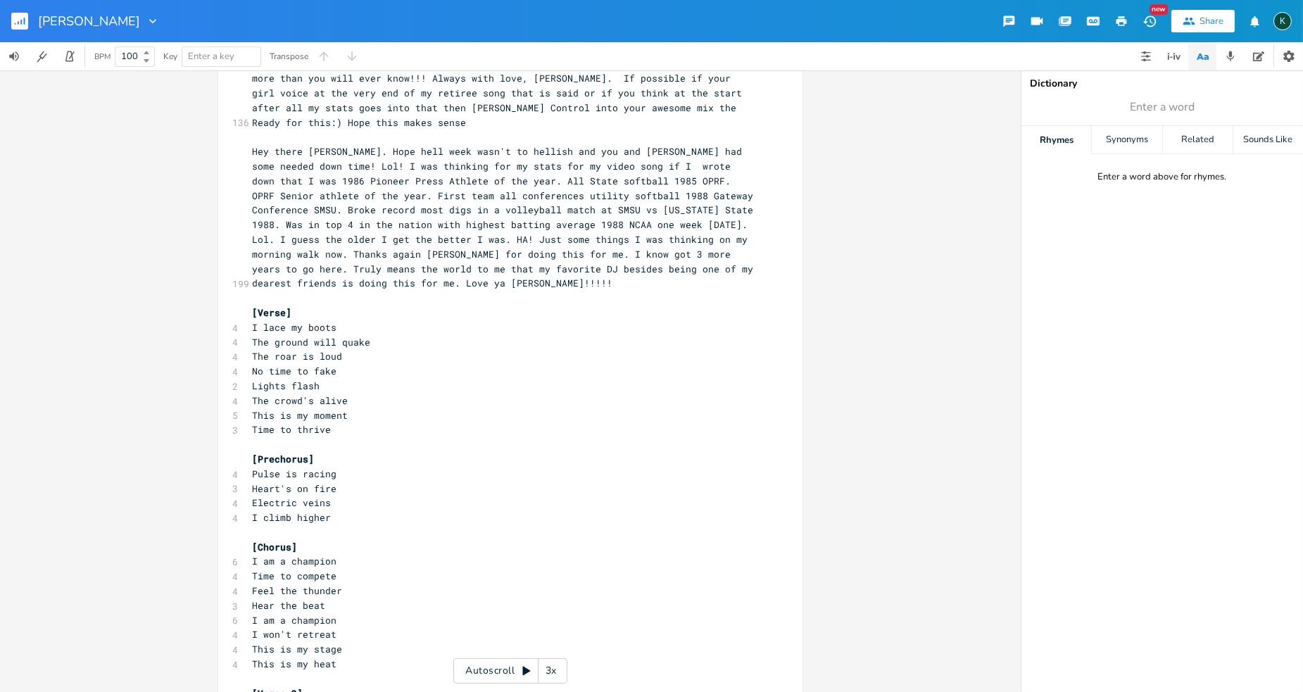
scroll to position [0, 0]
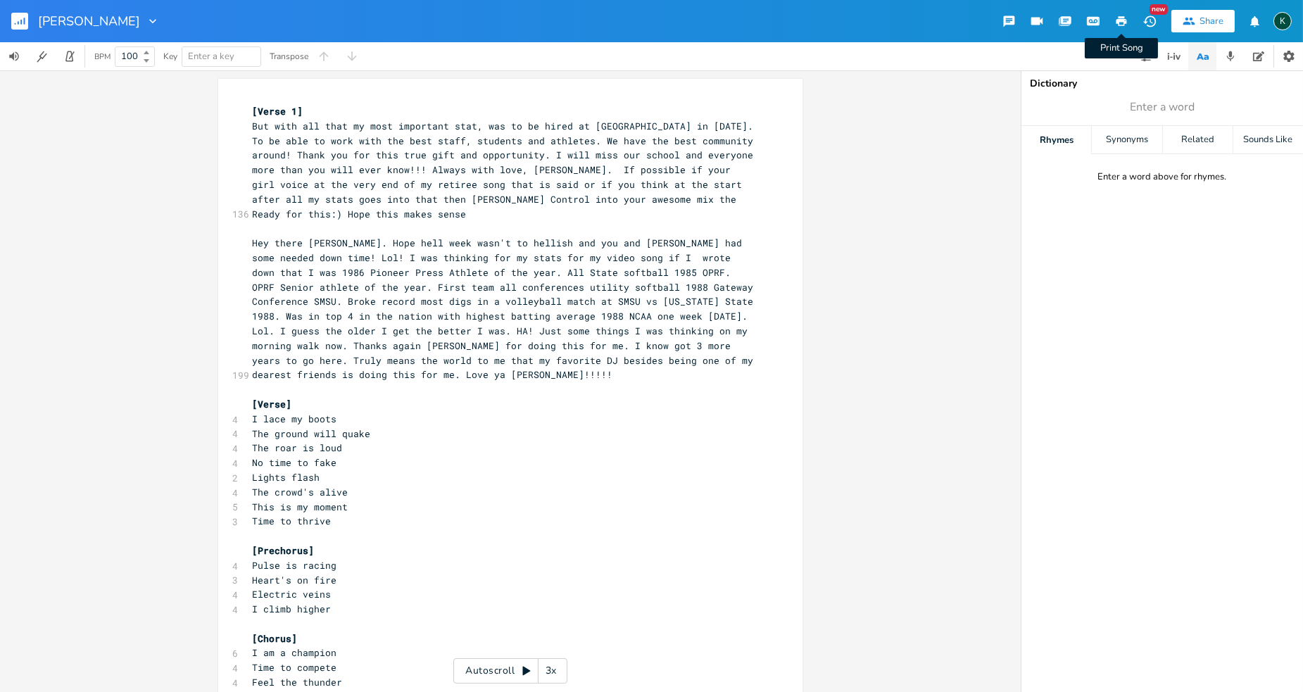
click at [1124, 21] on icon "button" at bounding box center [1122, 21] width 11 height 10
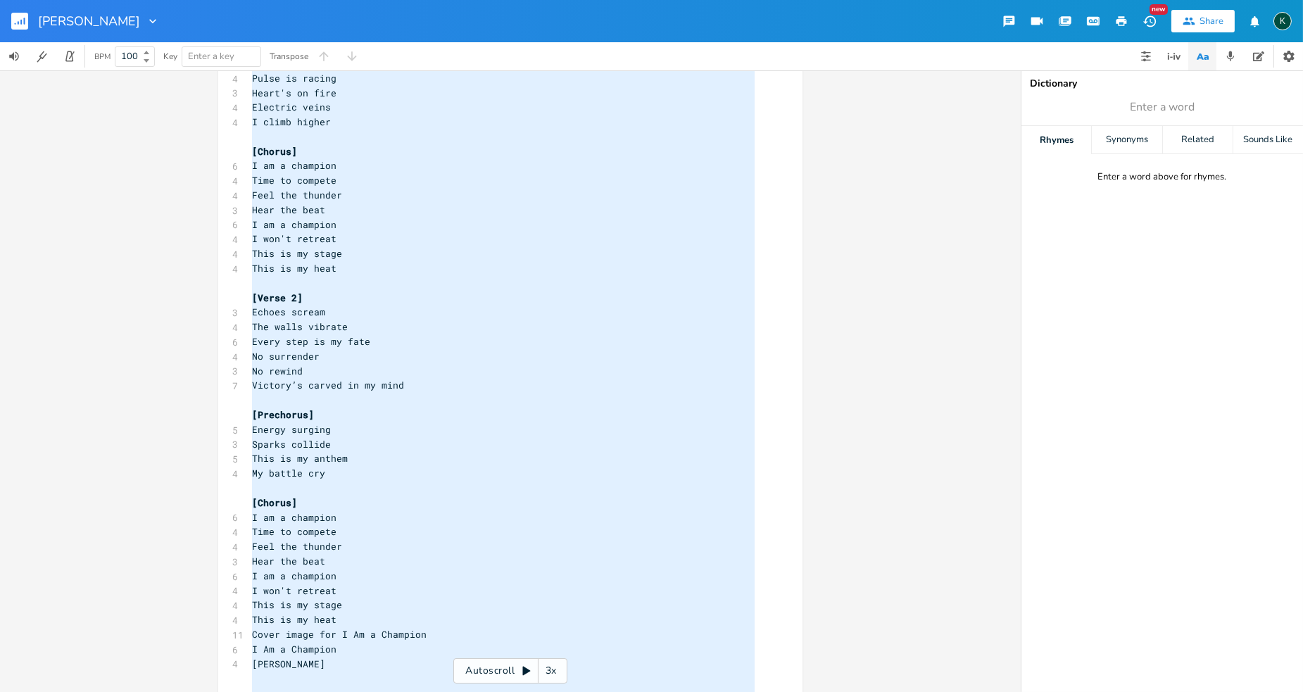
scroll to position [560, 0]
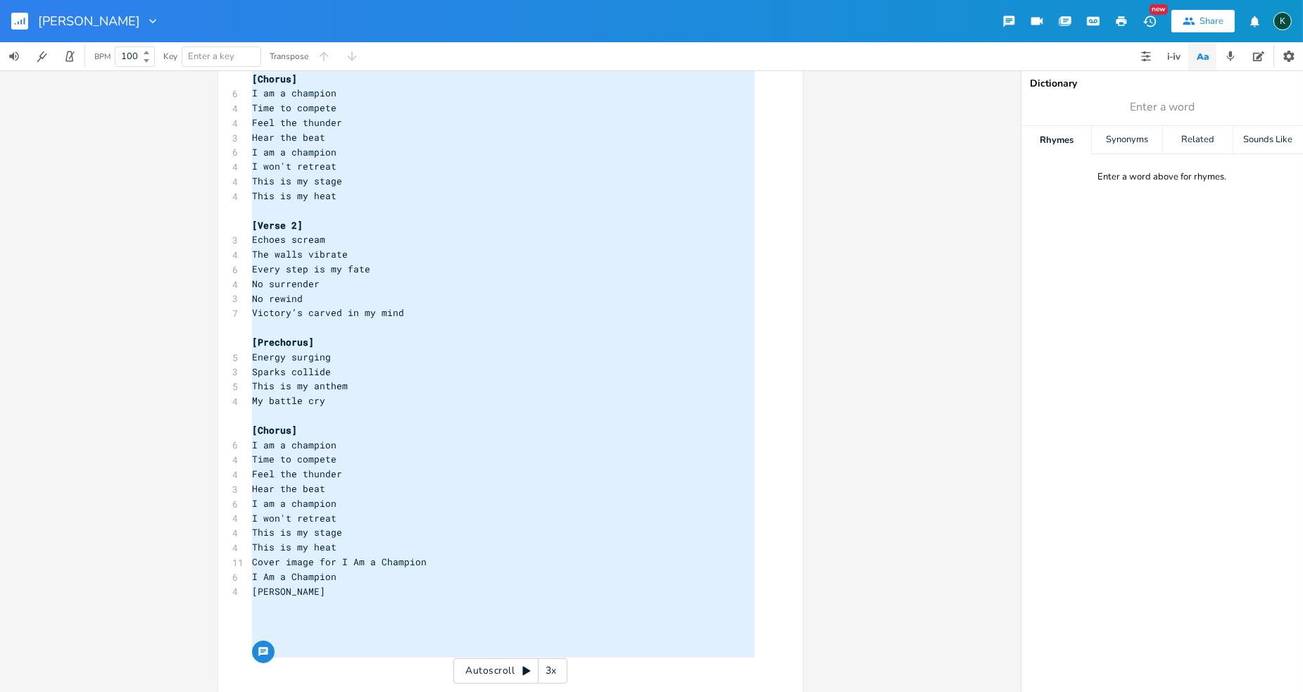
drag, startPoint x: 248, startPoint y: 110, endPoint x: 416, endPoint y: 749, distance: 661.0
click at [416, 691] on html "[PERSON_NAME] New Share K BPM 100 Key Enter a key Transpose x [Verse 1] 136 But…" at bounding box center [651, 346] width 1303 height 692
type textarea "[Verse 1] But with all that my most important stat, was to be hired at [GEOGRAP…"
